Goal: Find specific page/section: Find specific page/section

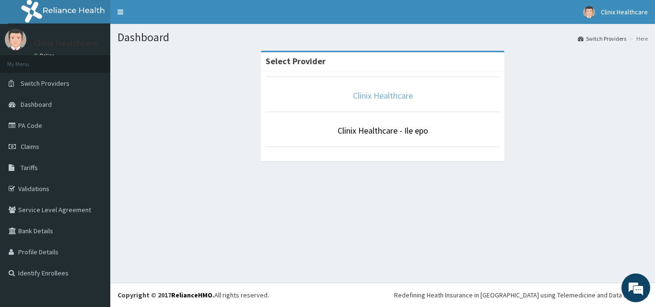
click at [368, 96] on link "Clinix Healthcare" at bounding box center [383, 95] width 60 height 11
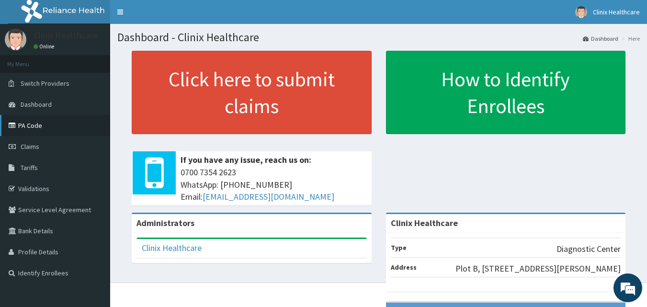
click at [28, 128] on link "PA Code" at bounding box center [55, 125] width 110 height 21
